Goal: Find specific page/section: Find specific page/section

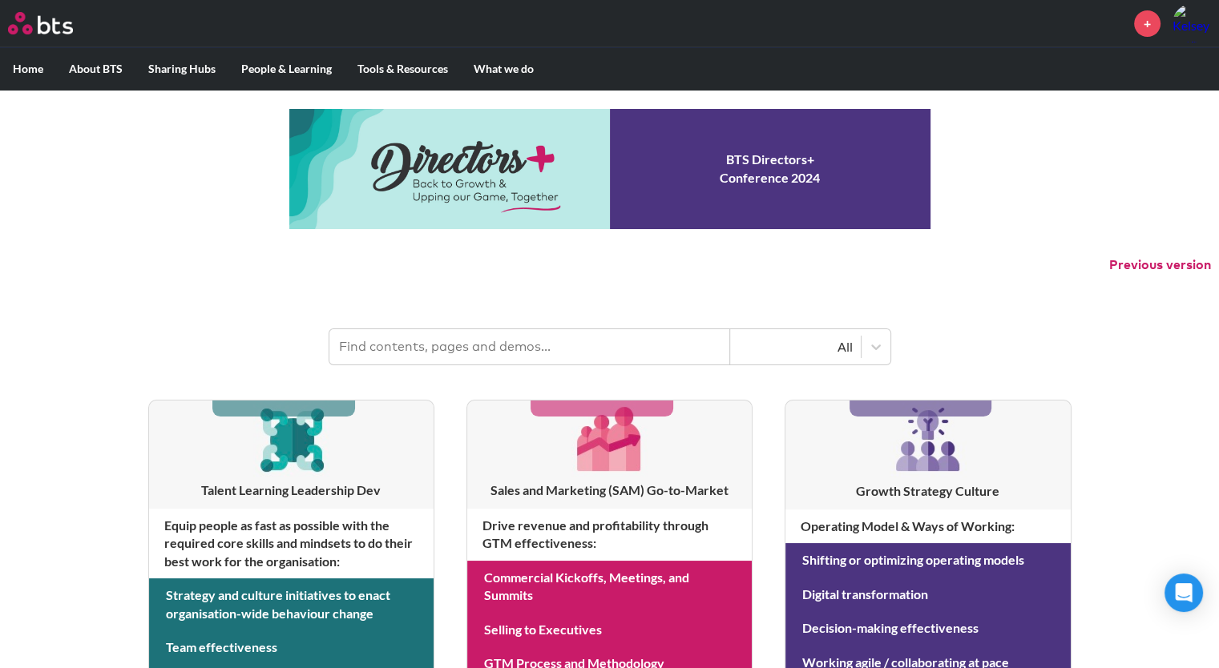
click at [591, 345] on input "text" at bounding box center [529, 346] width 401 height 35
type input "video hunt"
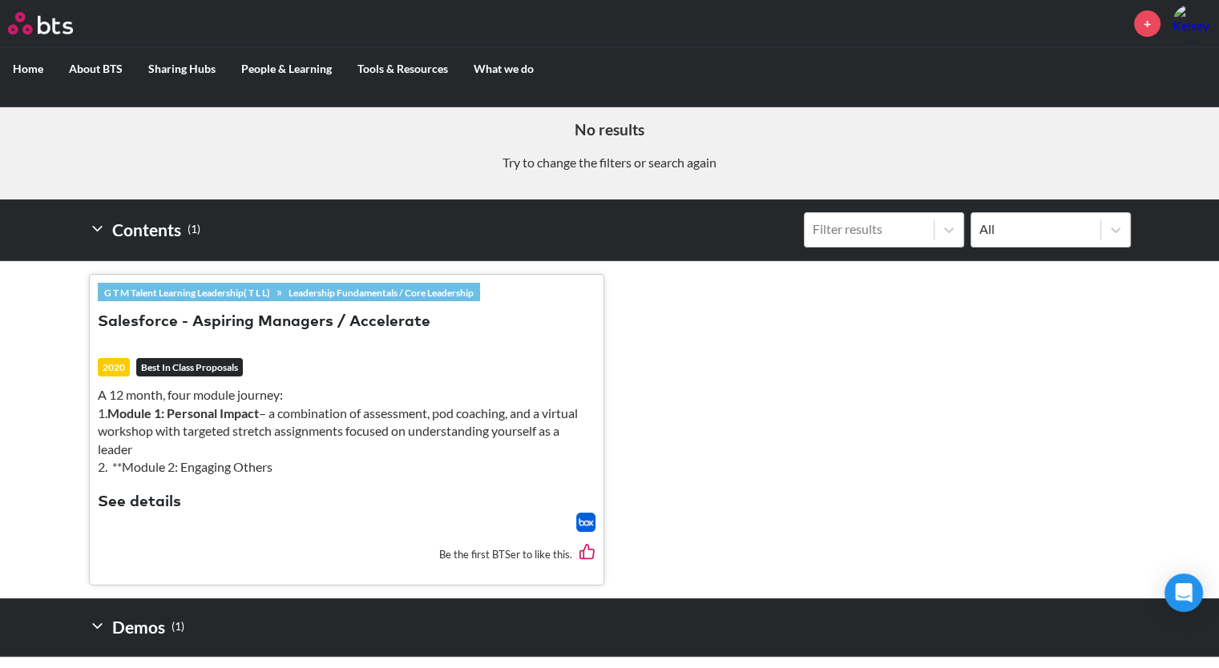
scroll to position [414, 0]
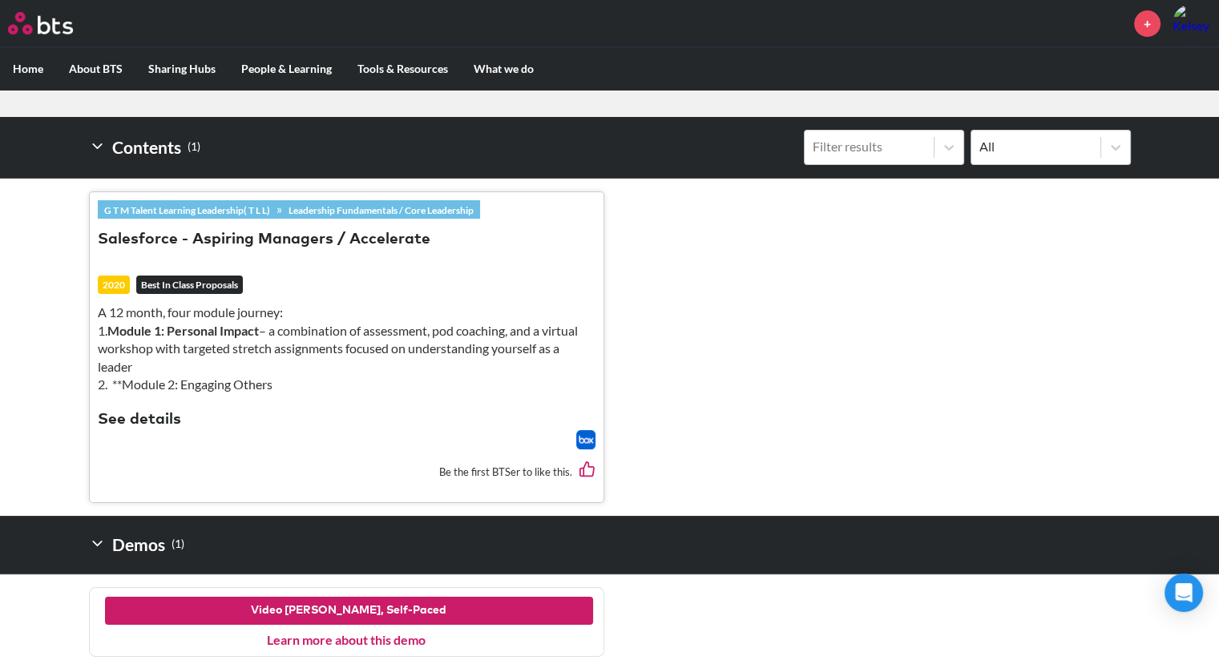
click at [354, 613] on button "Video Hunt, Self-Paced" at bounding box center [349, 611] width 488 height 29
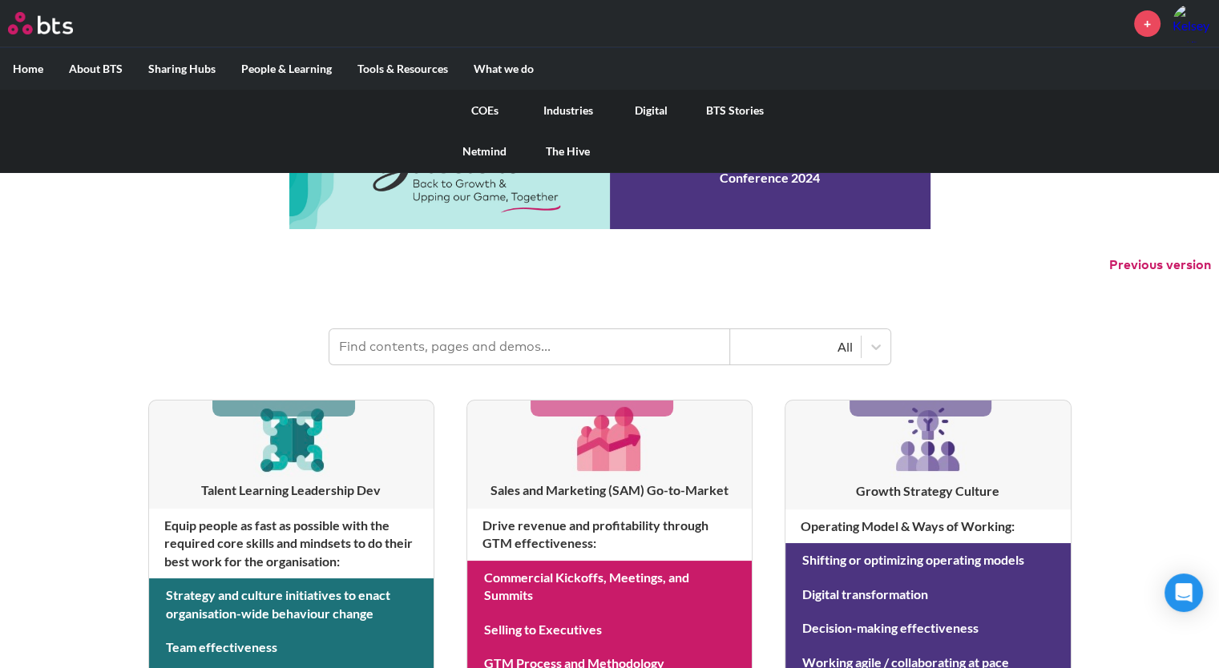
click at [651, 111] on link "Digital" at bounding box center [651, 111] width 83 height 42
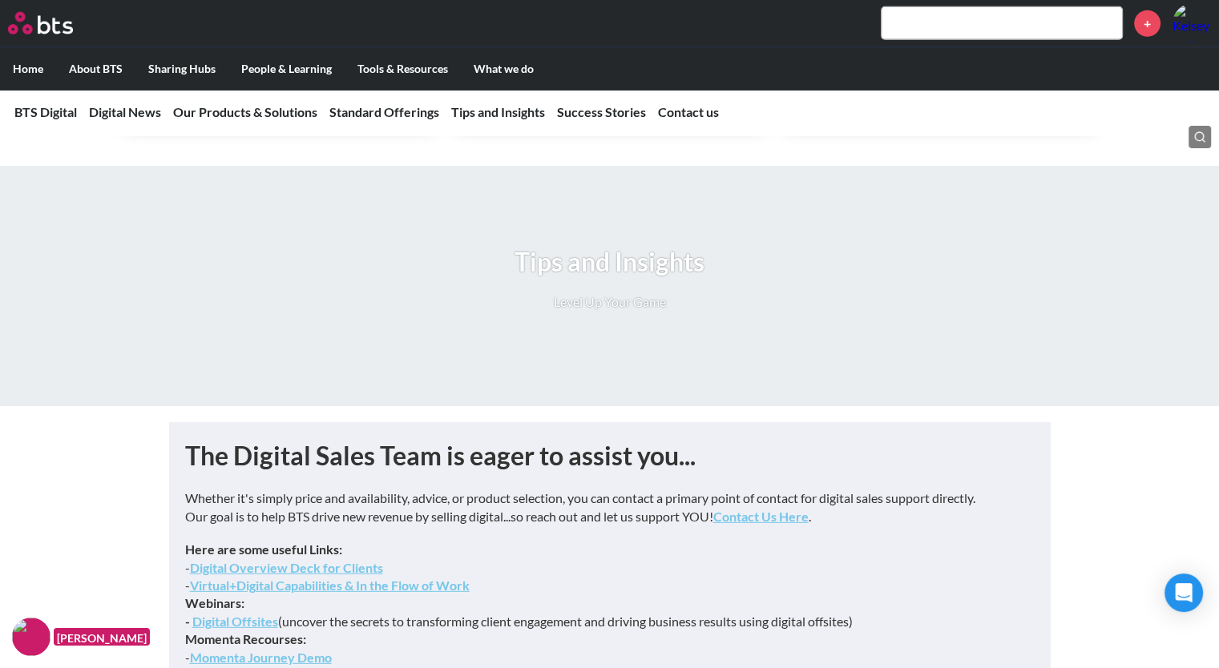
scroll to position [4424, 0]
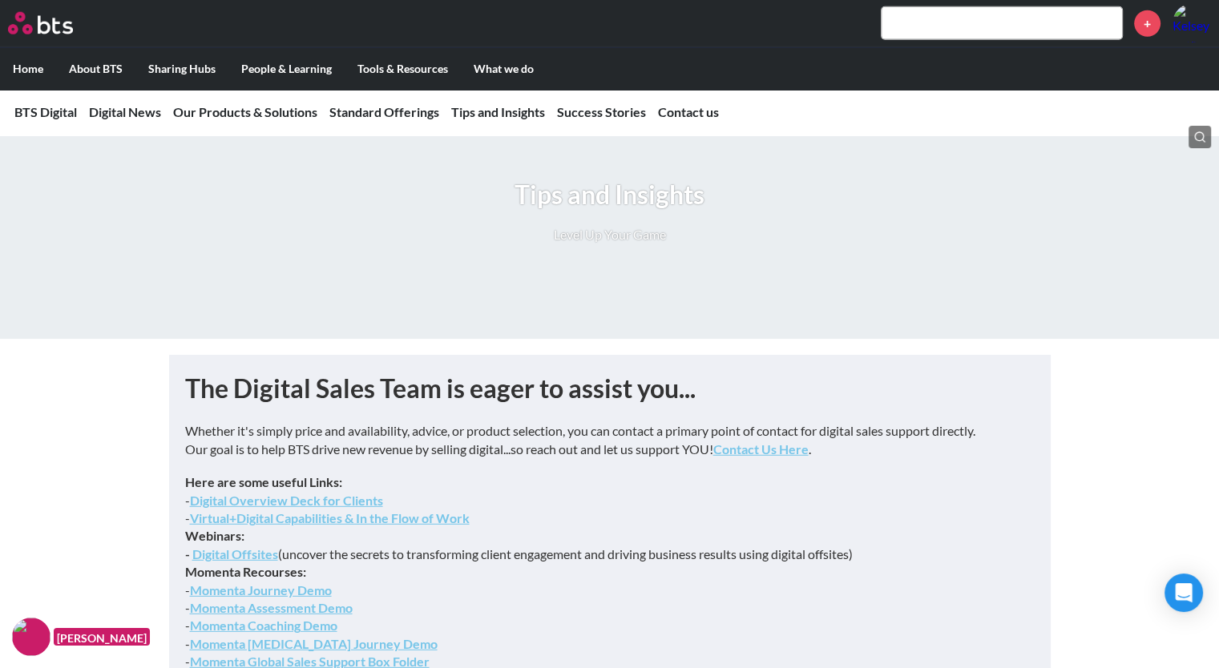
click at [966, 22] on input "text" at bounding box center [1001, 23] width 240 height 32
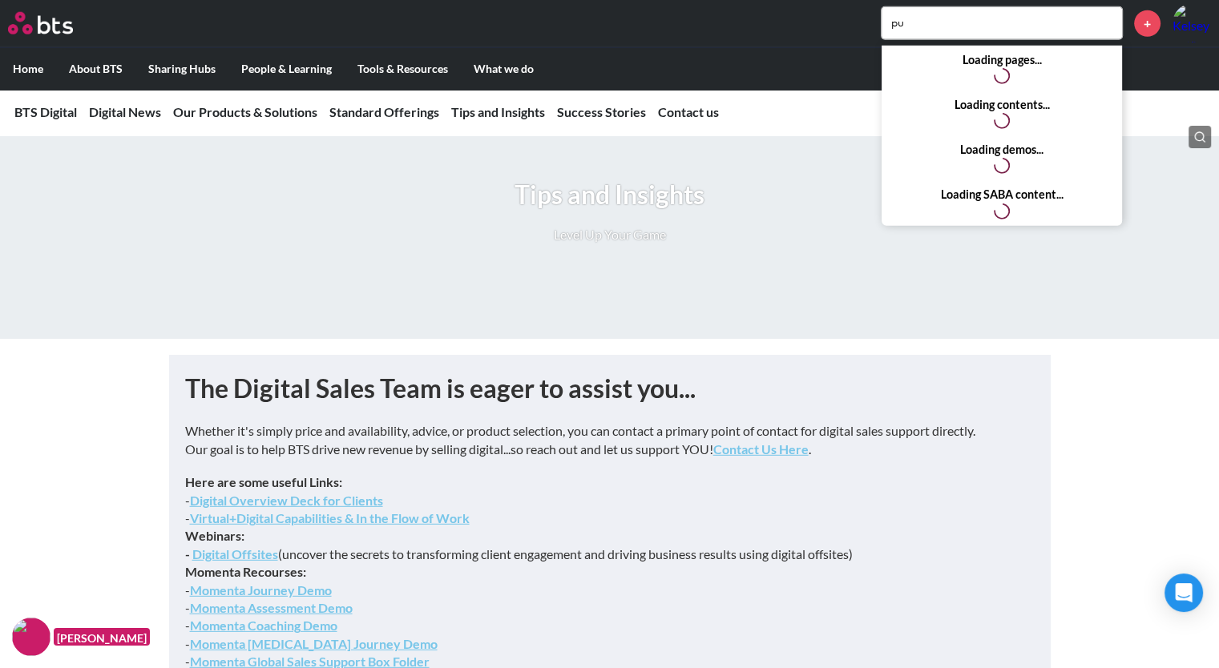
type input "p"
type input "video hunt"
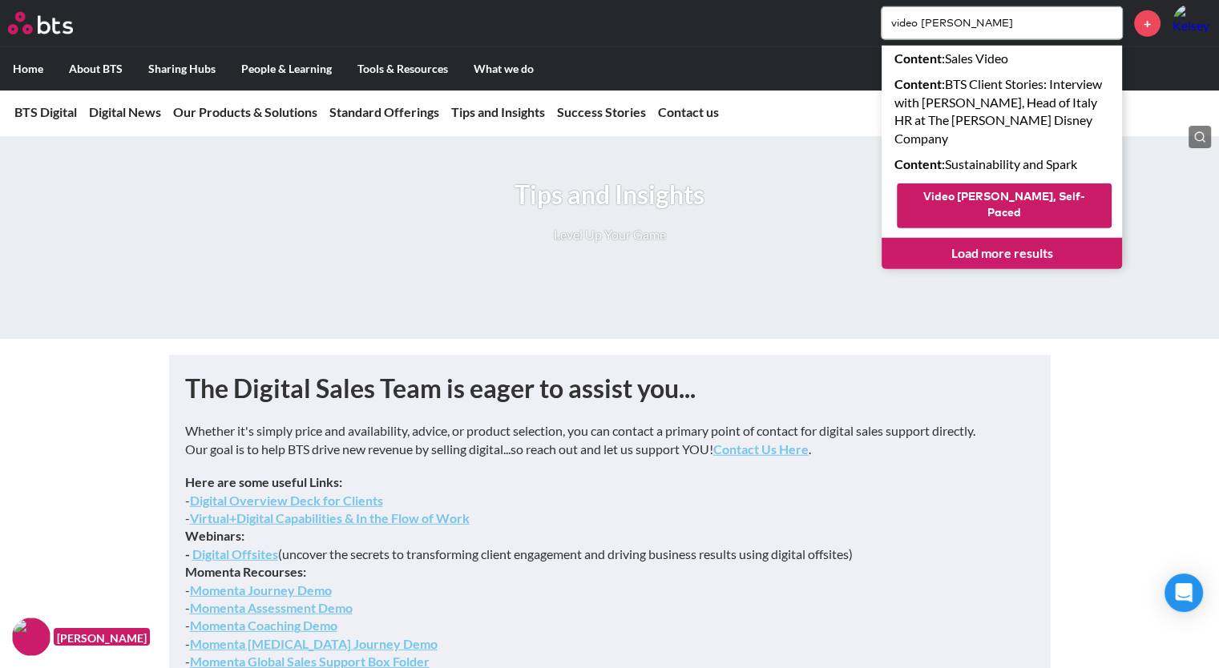
click at [996, 183] on button "Video Hunt, Self-Paced" at bounding box center [1004, 205] width 215 height 44
